Goal: Check status: Check status

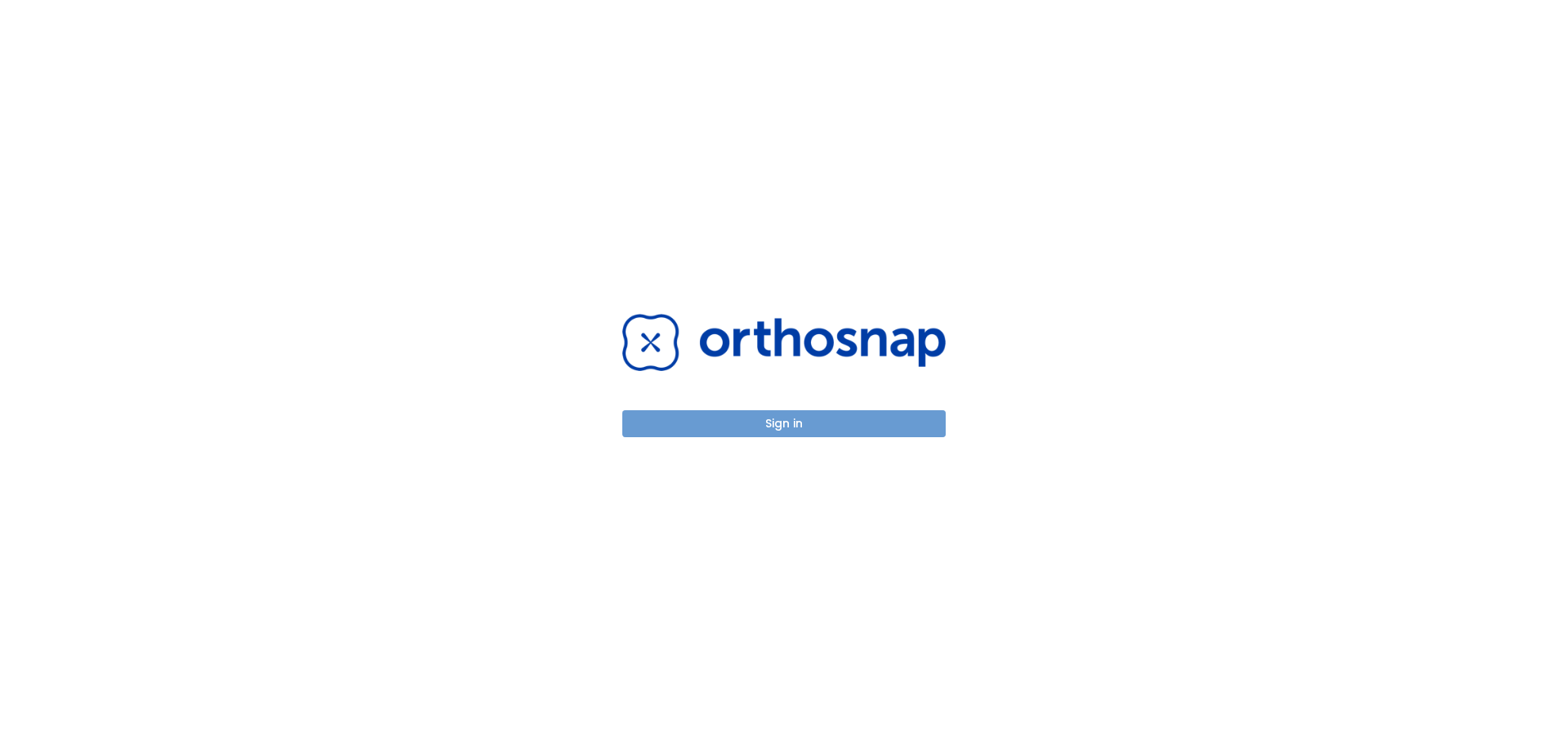
click at [792, 427] on button "Sign in" at bounding box center [784, 423] width 323 height 27
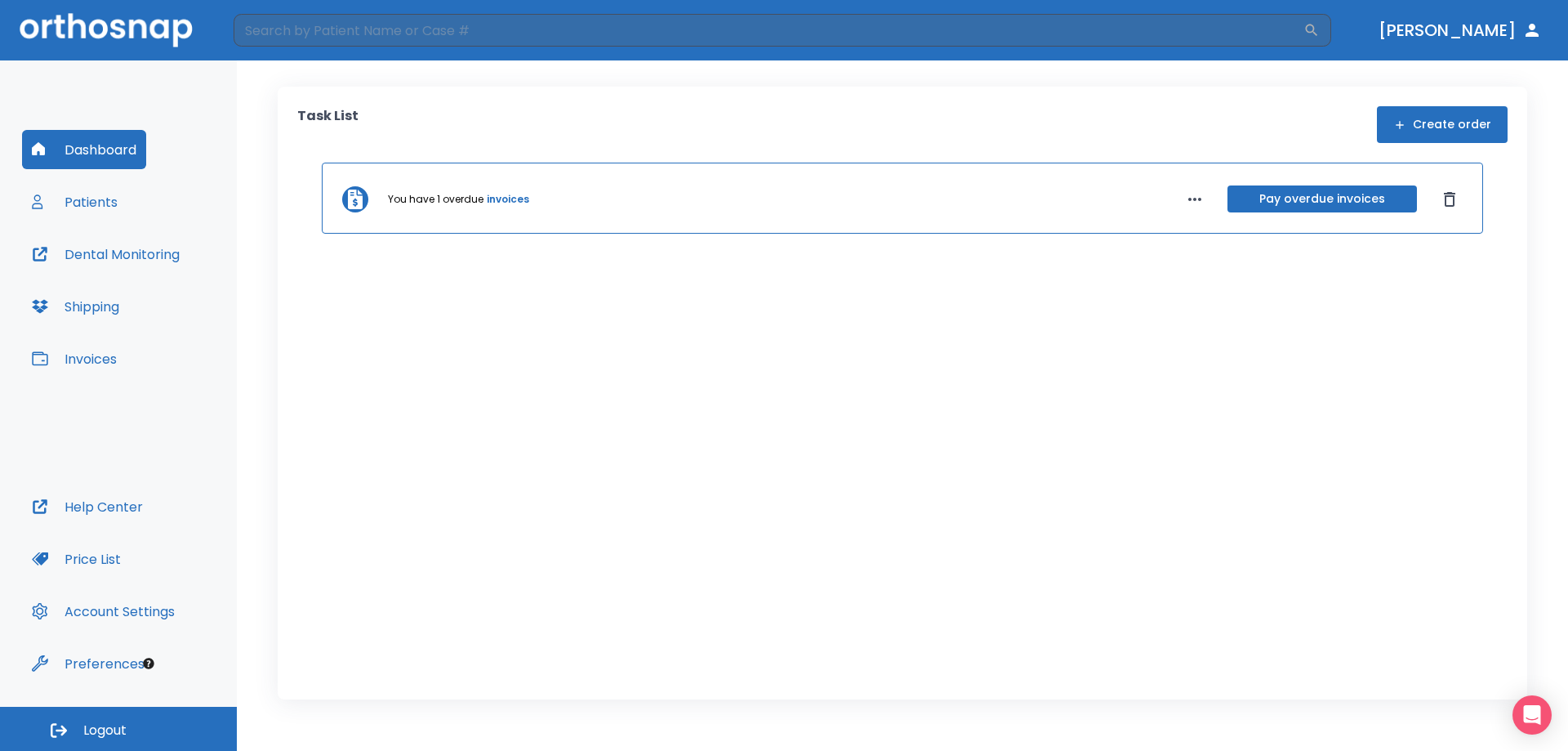
click at [89, 205] on button "Patients" at bounding box center [74, 202] width 105 height 39
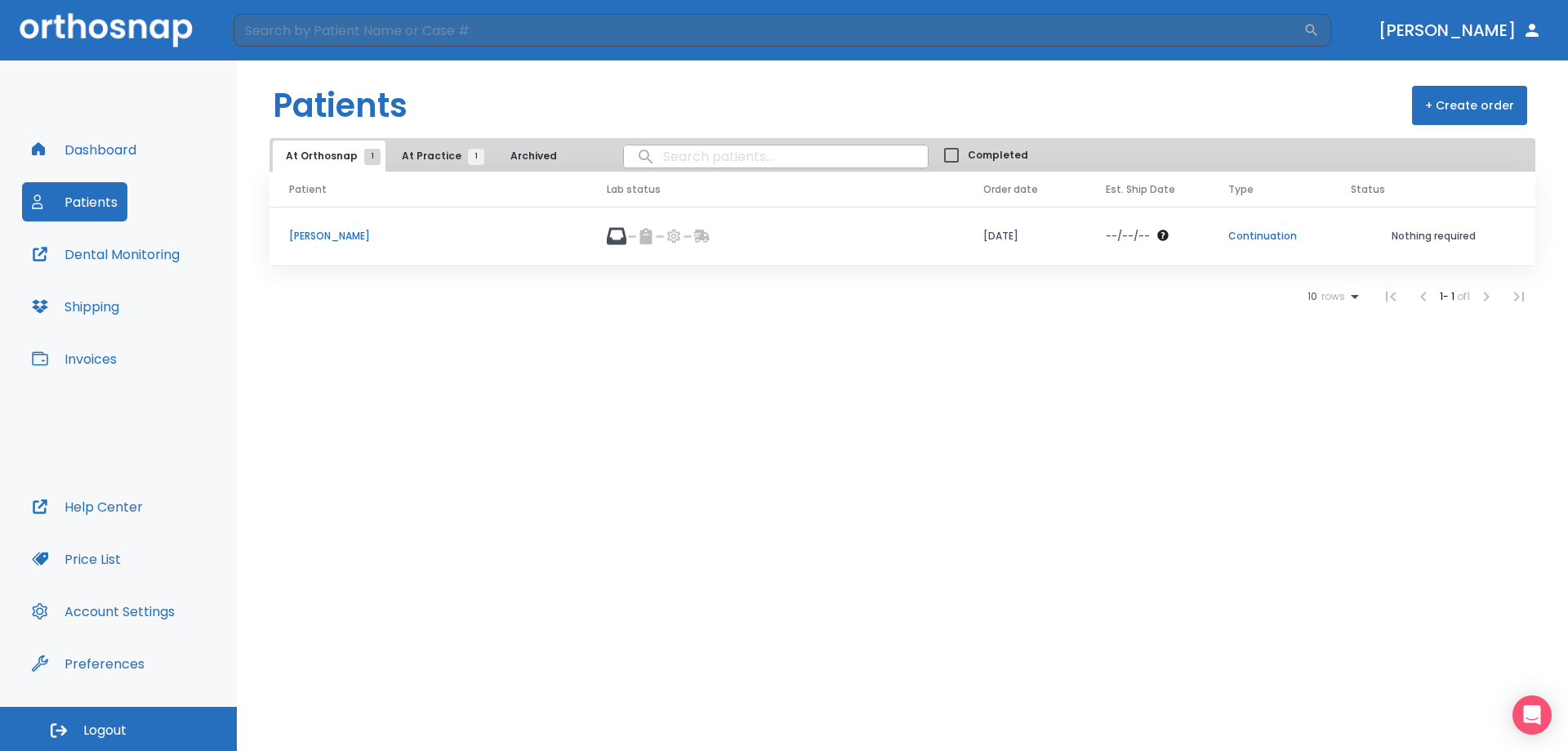
click at [425, 148] on button "At Practice 1" at bounding box center [438, 156] width 100 height 31
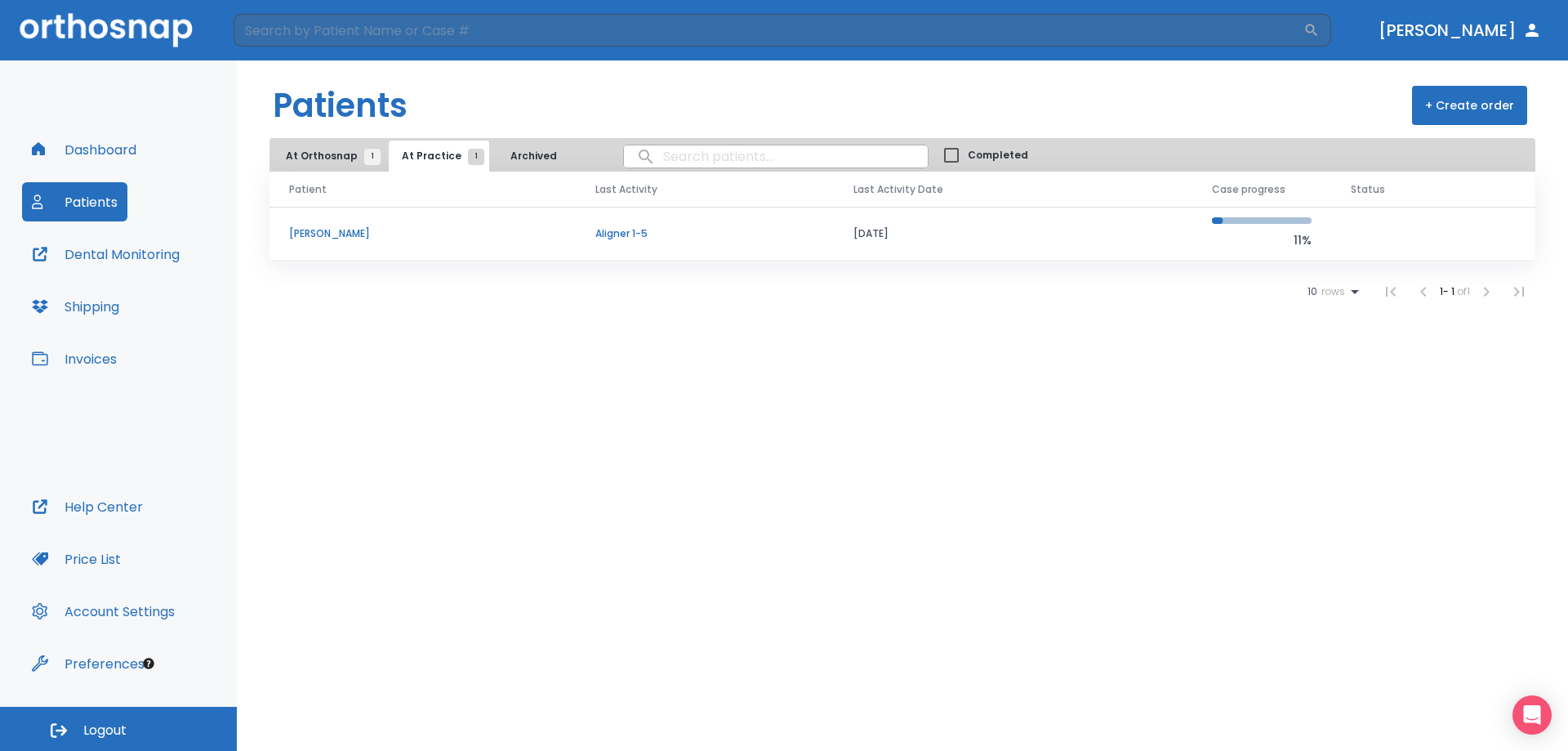
click at [321, 159] on span "At Orthosnap 1" at bounding box center [329, 156] width 87 height 15
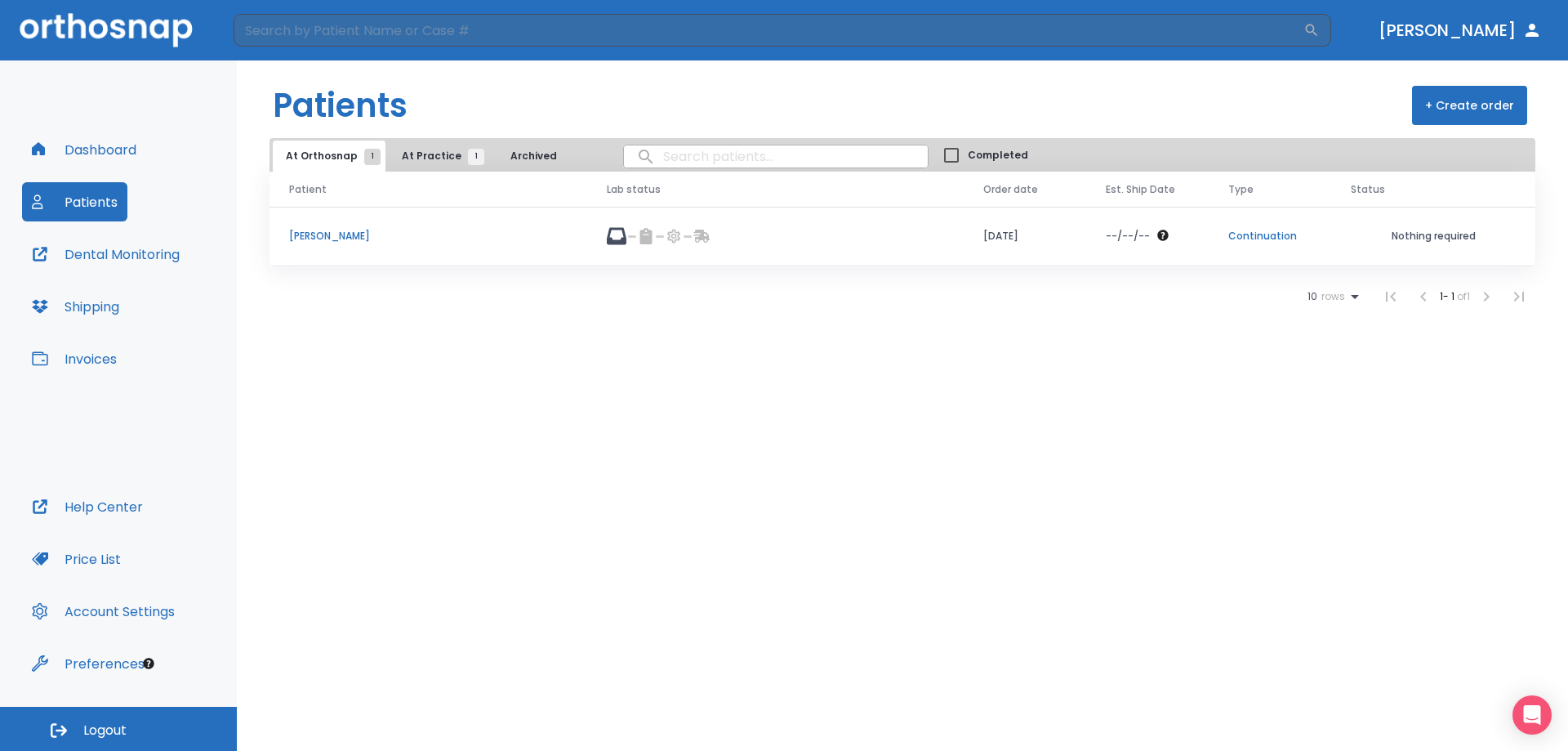
click at [334, 232] on p "[PERSON_NAME]" at bounding box center [428, 236] width 278 height 15
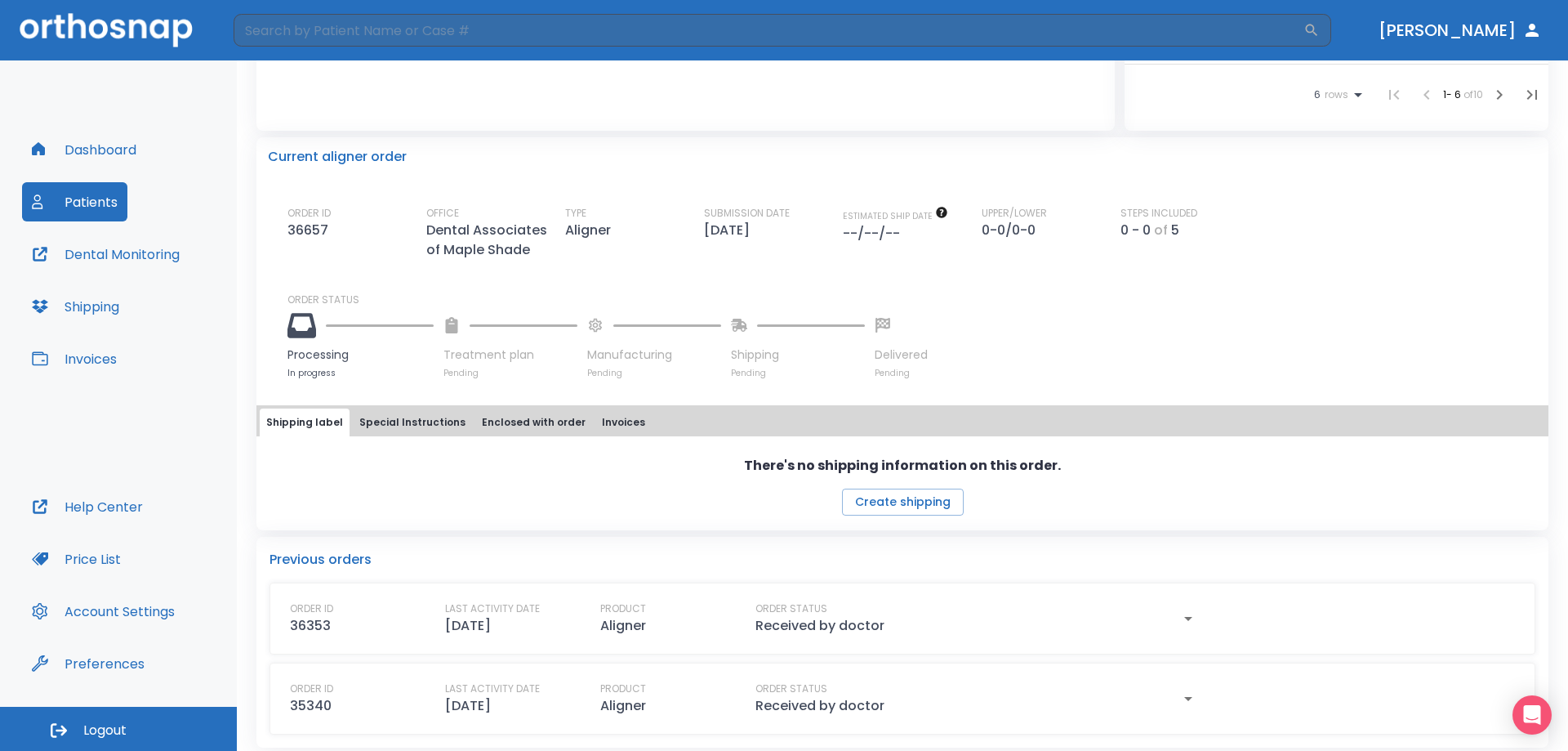
scroll to position [356, 0]
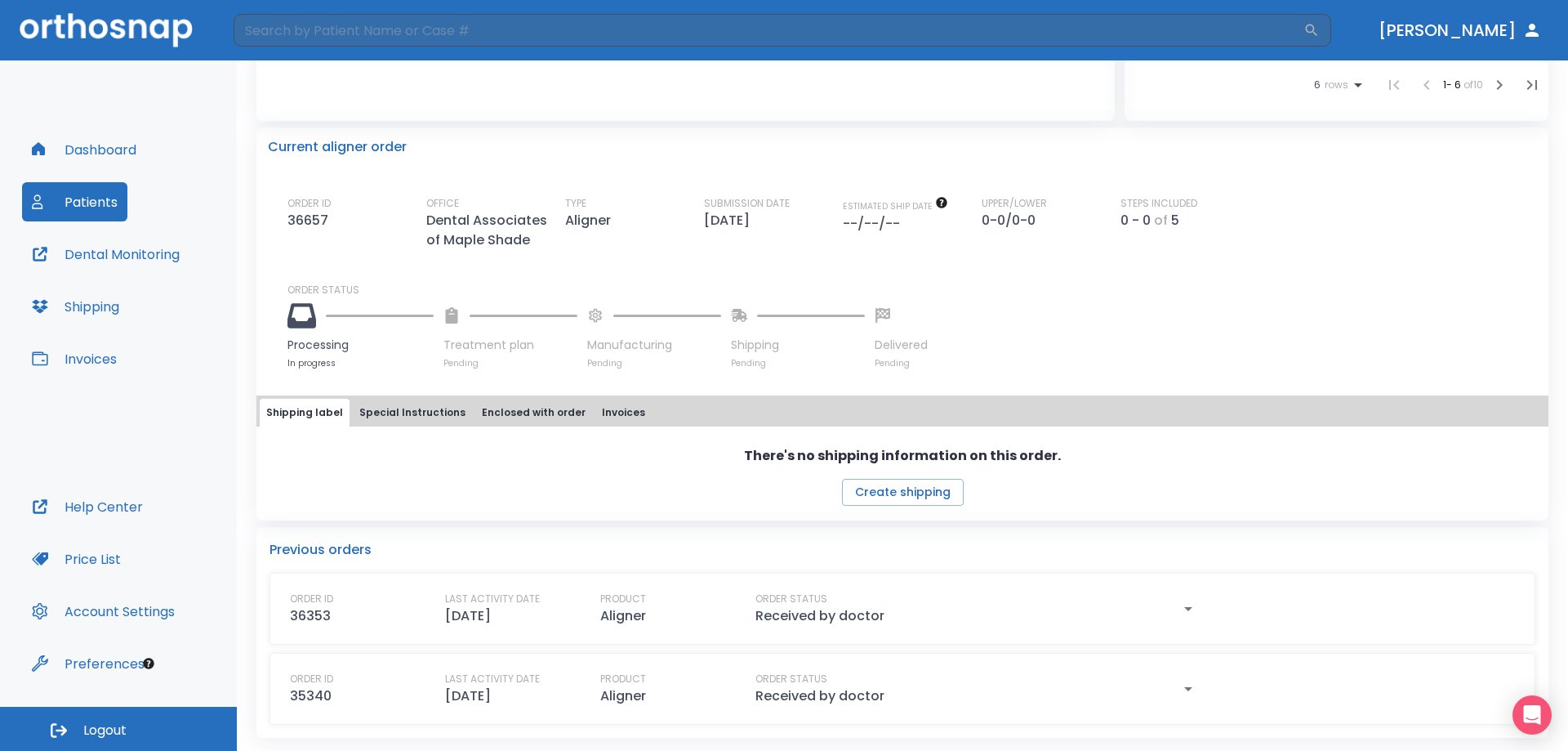
click at [1171, 609] on button "button" at bounding box center [1187, 608] width 33 height 35
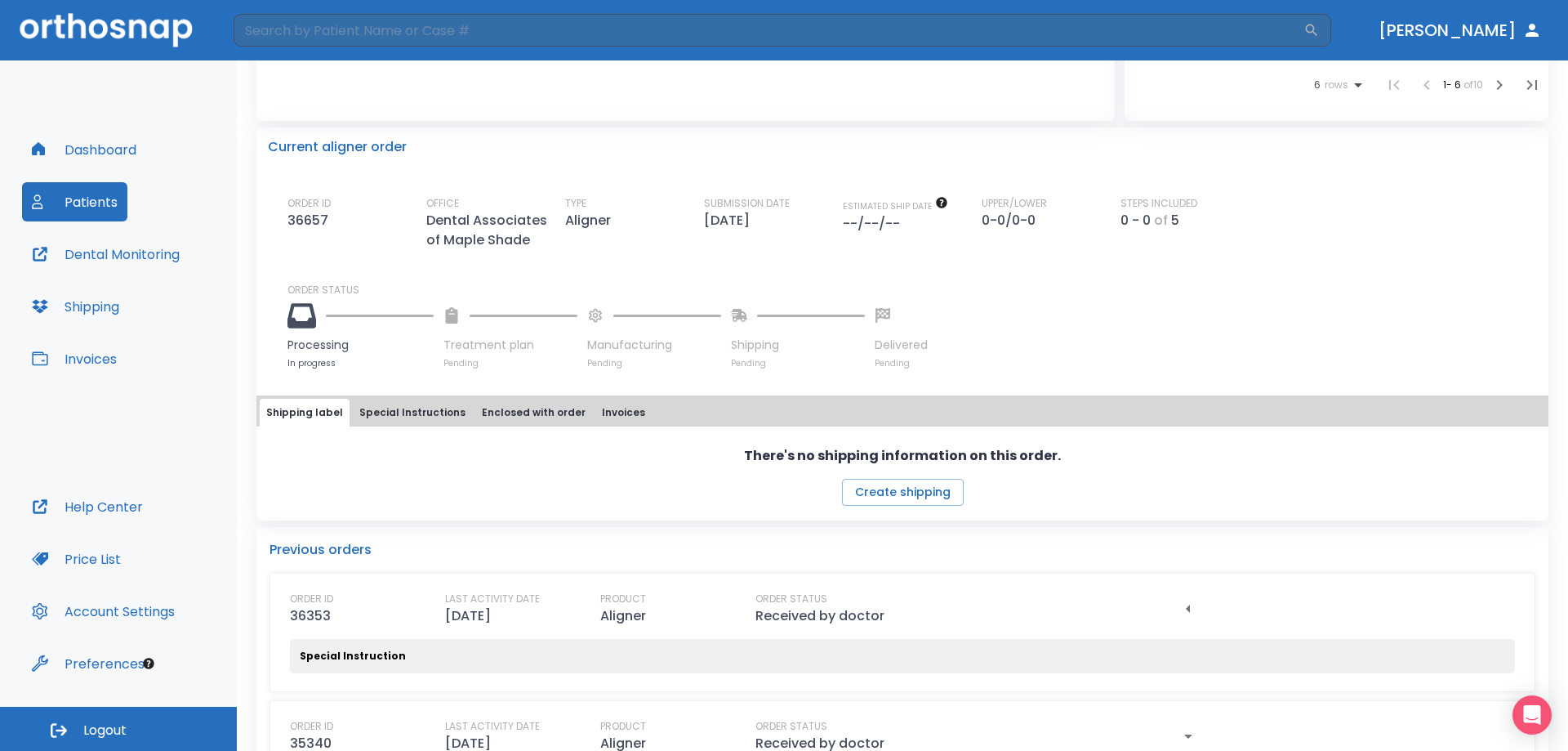
scroll to position [404, 0]
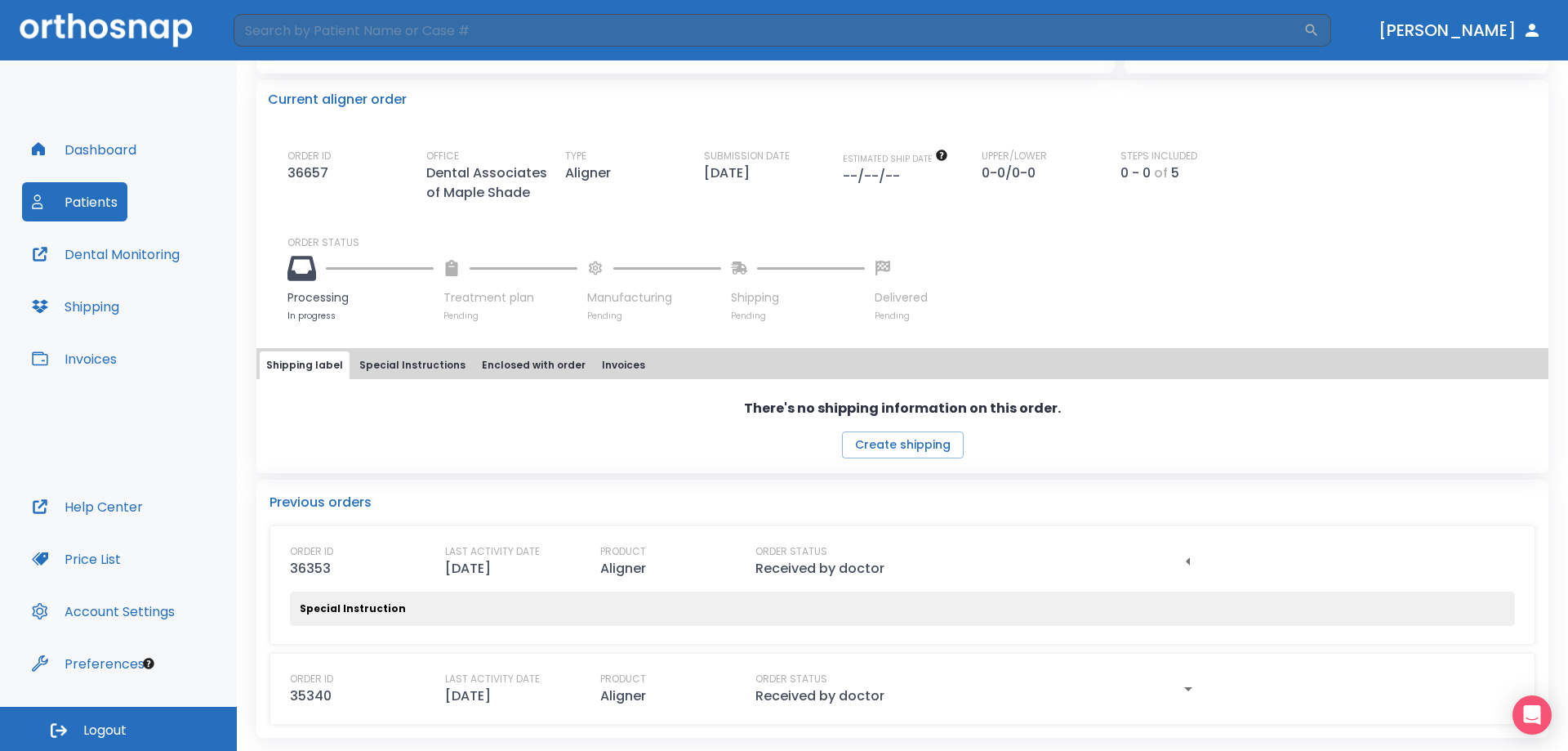
click at [1181, 696] on icon "button" at bounding box center [1188, 688] width 19 height 19
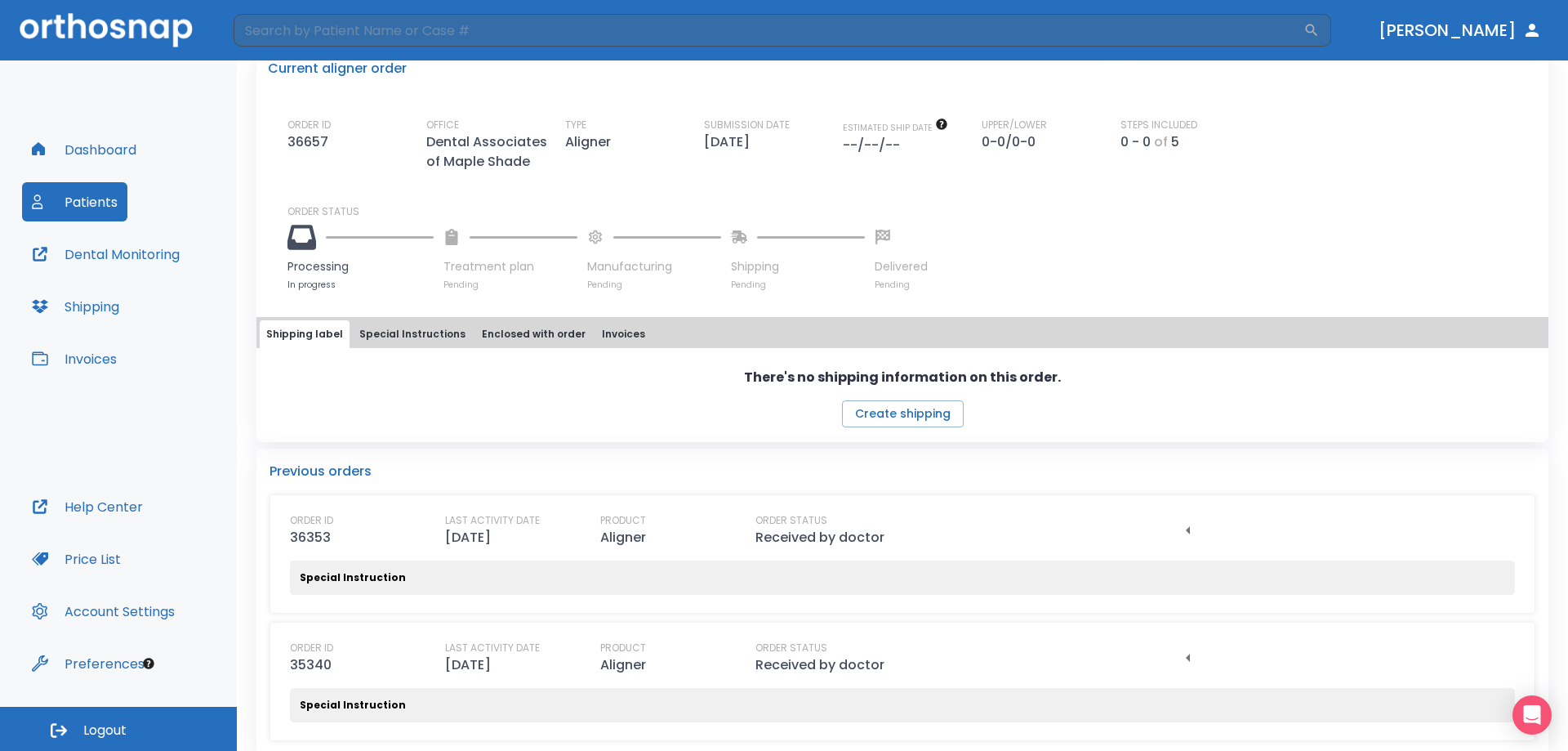
scroll to position [451, 0]
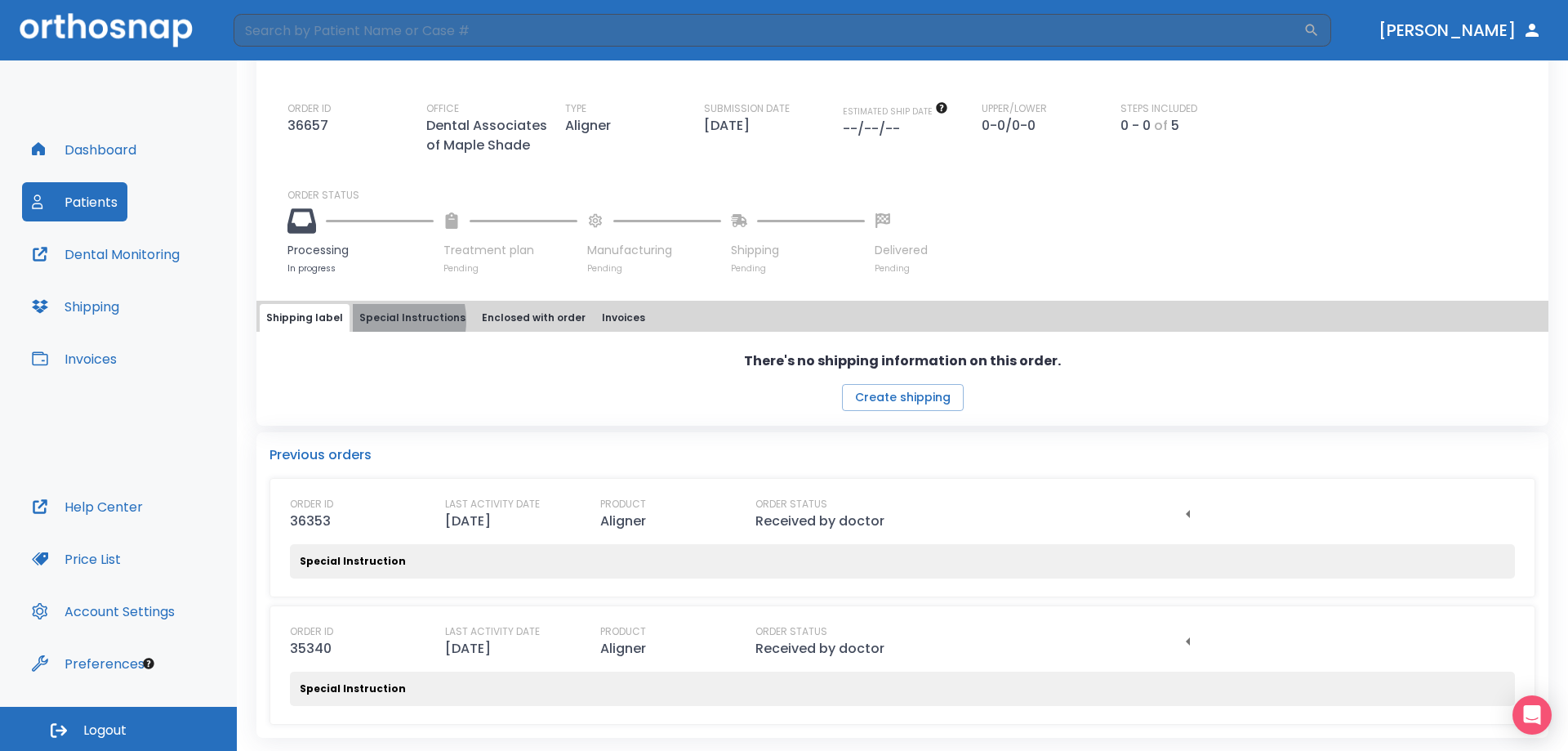
click at [376, 321] on button "Special Instructions" at bounding box center [412, 317] width 120 height 27
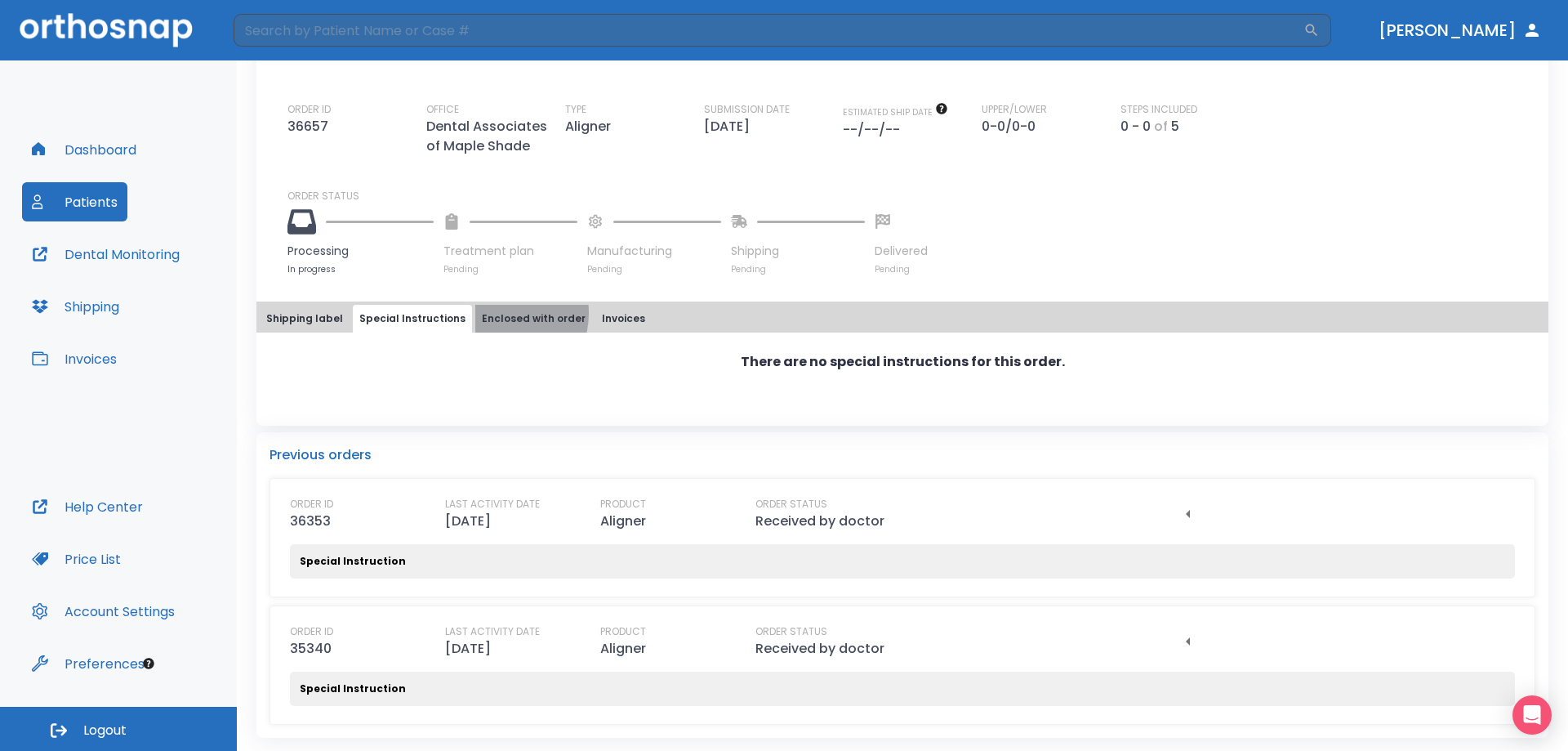
click at [484, 313] on button "Enclosed with order" at bounding box center [534, 318] width 117 height 27
click at [603, 305] on button "Invoices" at bounding box center [623, 318] width 57 height 27
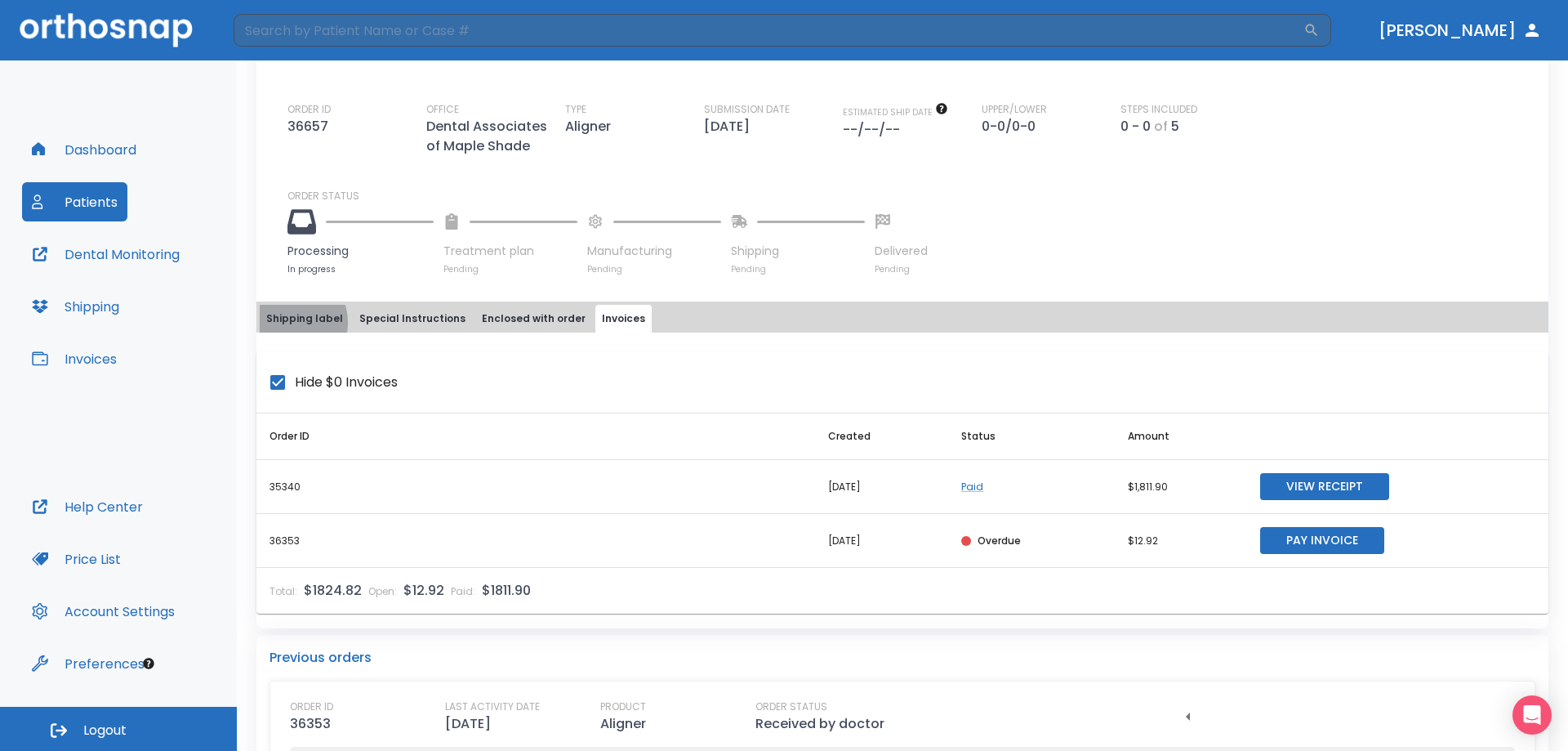
click at [288, 322] on button "Shipping label" at bounding box center [304, 318] width 89 height 27
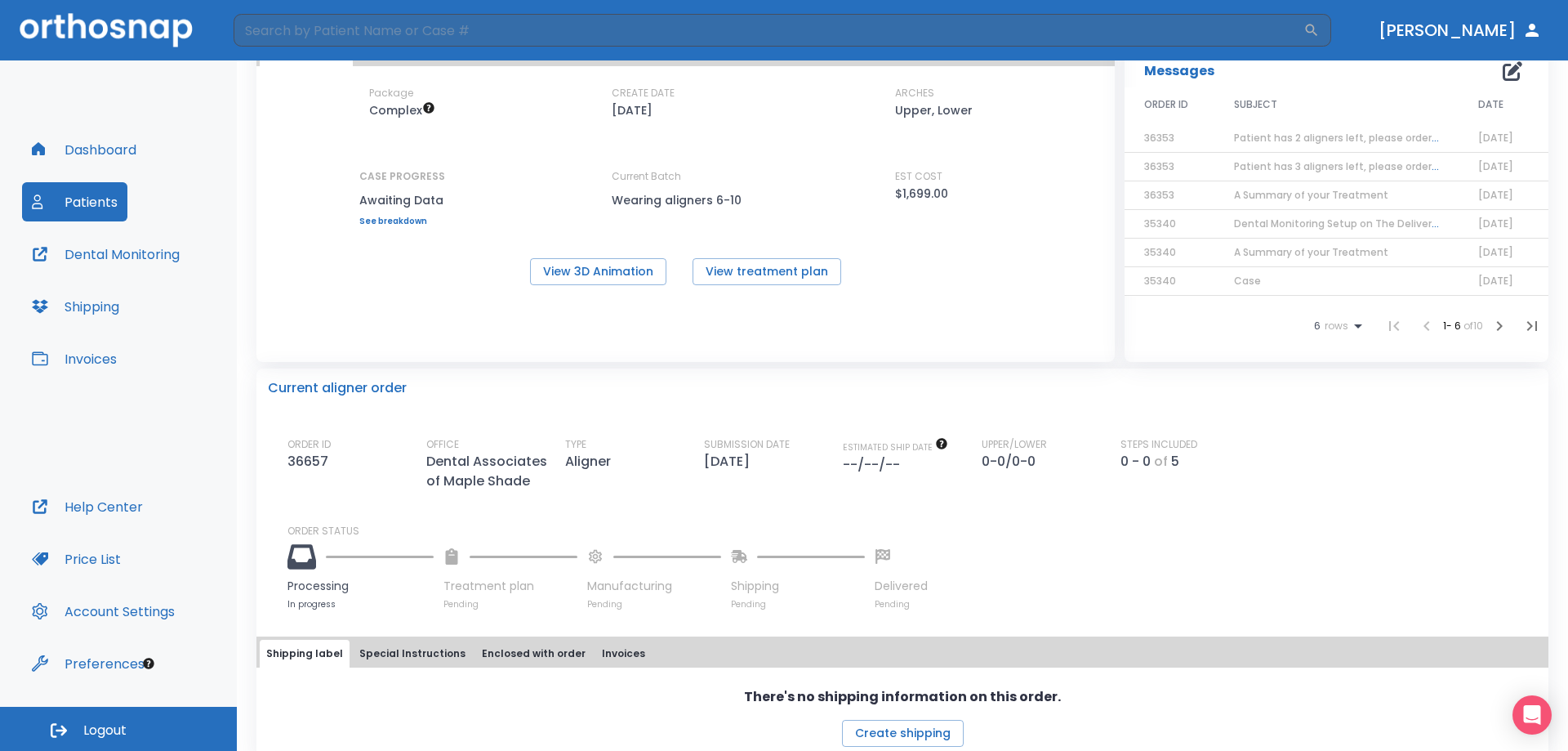
scroll to position [0, 0]
